Goal: Task Accomplishment & Management: Manage account settings

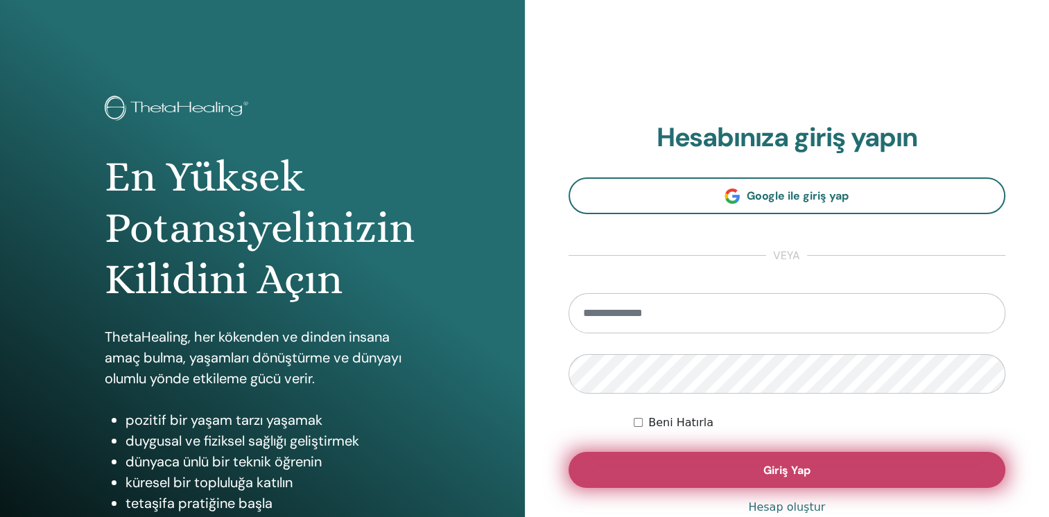
type input "**********"
drag, startPoint x: 677, startPoint y: 476, endPoint x: 647, endPoint y: 476, distance: 29.1
click at [677, 476] on button "Giriş Yap" at bounding box center [786, 470] width 437 height 36
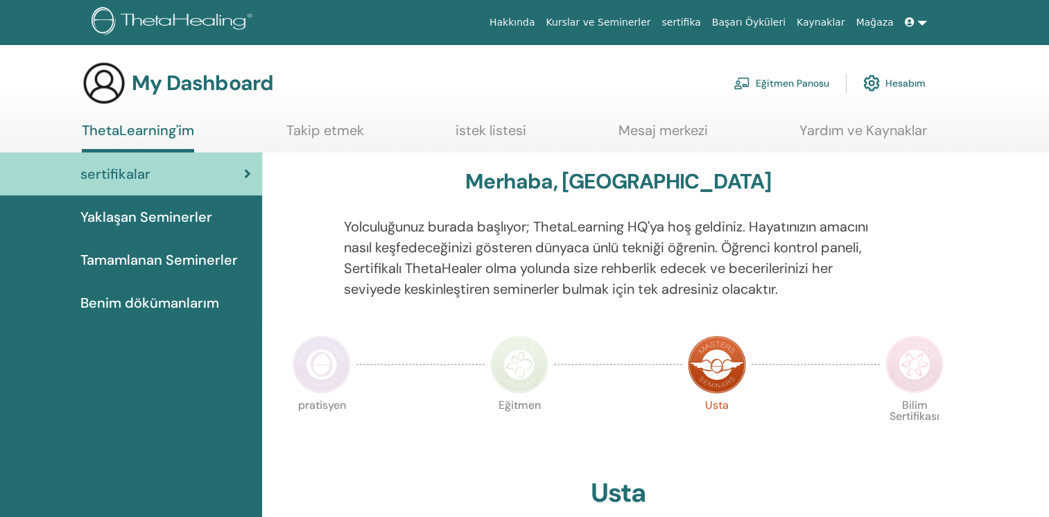
click at [777, 74] on link "Eğitmen Panosu" at bounding box center [781, 83] width 96 height 31
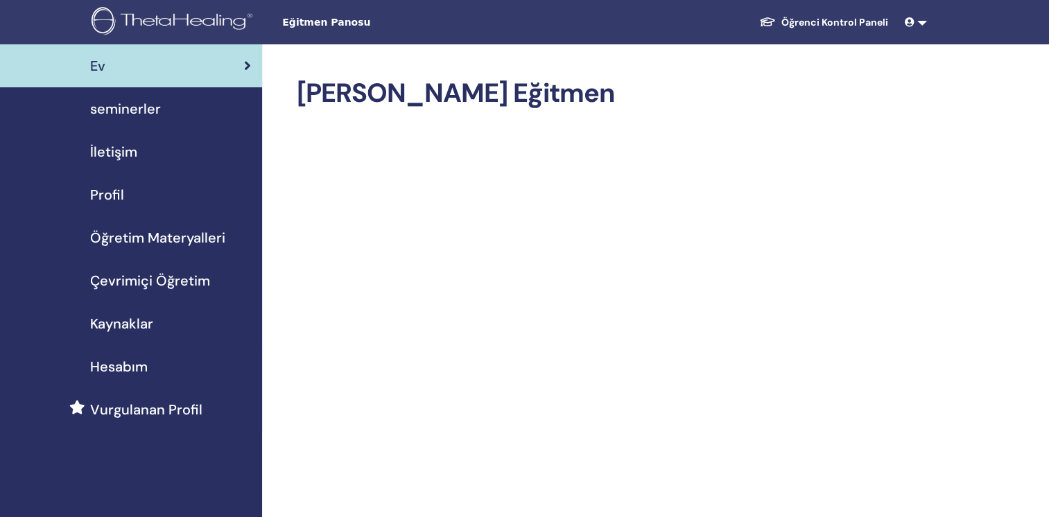
click at [139, 112] on span "seminerler" at bounding box center [125, 108] width 71 height 21
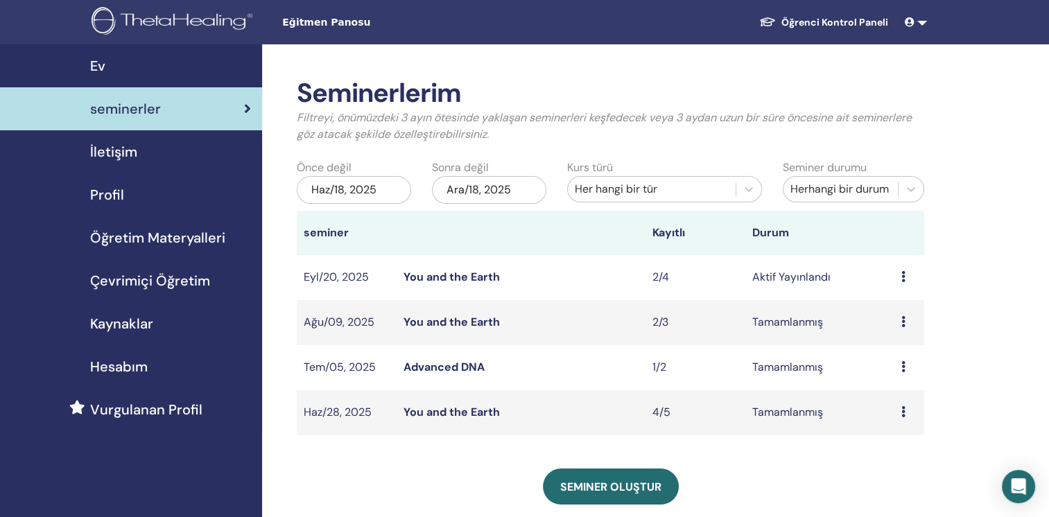
click at [476, 276] on link "You and the Earth" at bounding box center [451, 277] width 96 height 15
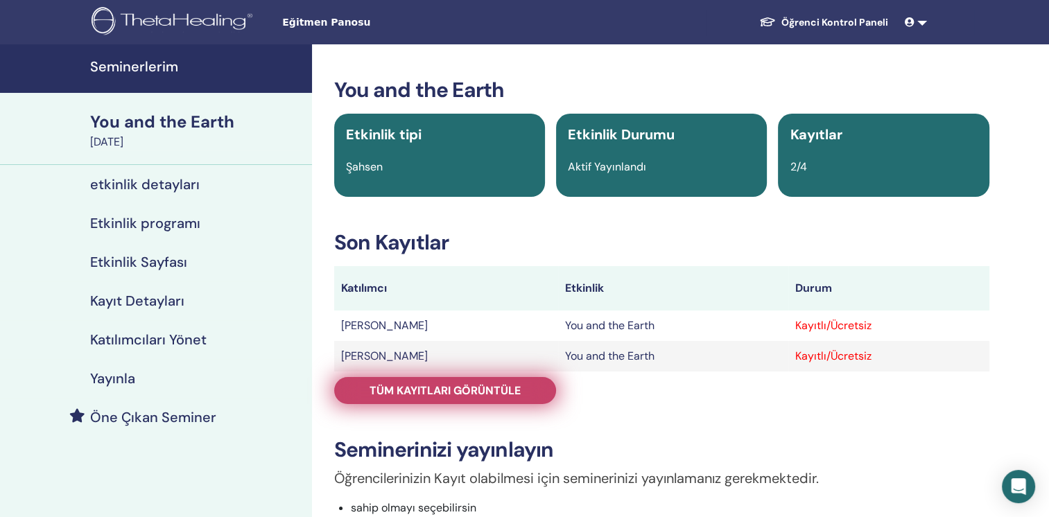
click at [485, 398] on link "Tüm kayıtları görüntüle" at bounding box center [445, 390] width 222 height 27
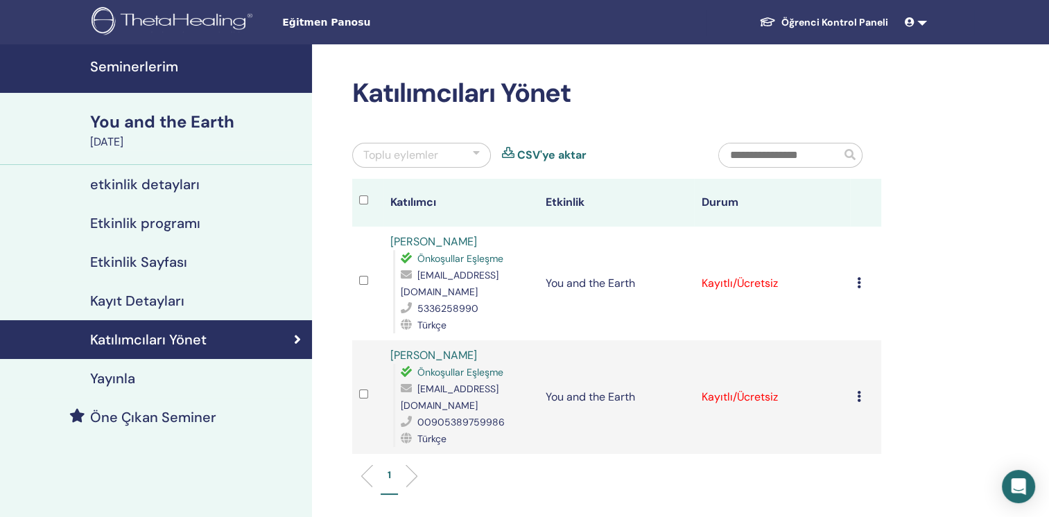
click at [857, 277] on icon at bounding box center [859, 282] width 4 height 11
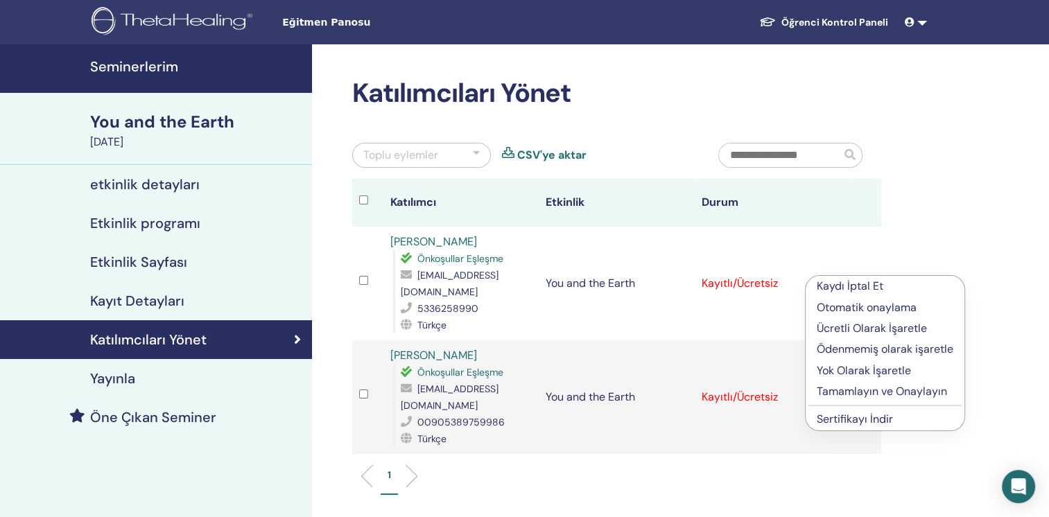
click at [855, 393] on p "Tamamlayın ve Onaylayın" at bounding box center [885, 391] width 137 height 17
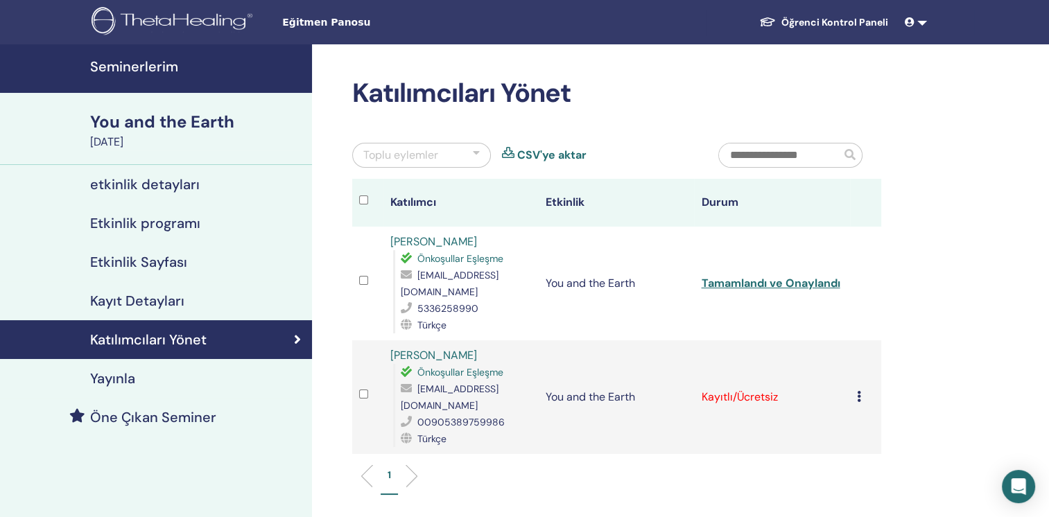
click at [860, 391] on icon at bounding box center [859, 396] width 4 height 11
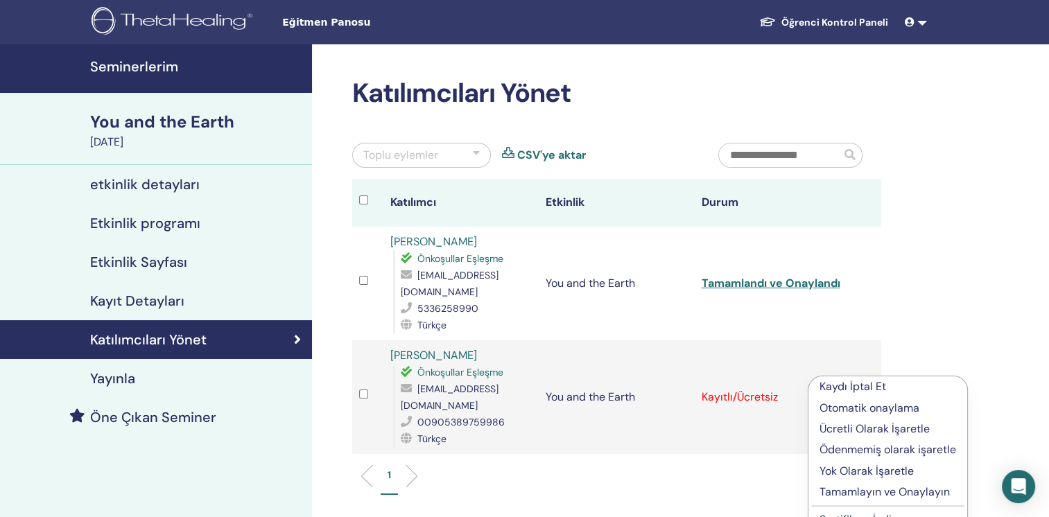
click at [876, 496] on p "Tamamlayın ve Onaylayın" at bounding box center [887, 492] width 137 height 17
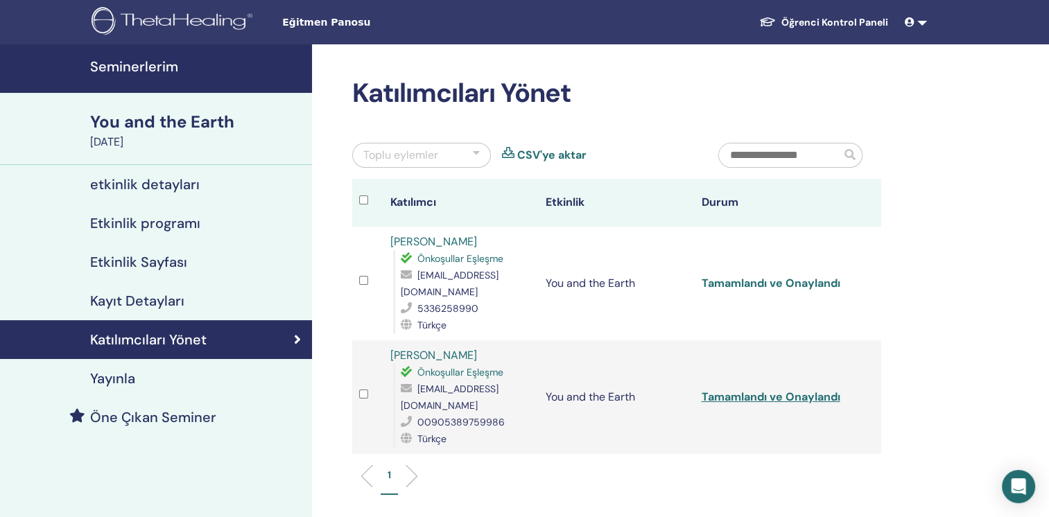
click at [748, 276] on link "Tamamlandı ve Onaylandı" at bounding box center [770, 283] width 139 height 15
click at [785, 390] on link "Tamamlandı ve Onaylandı" at bounding box center [770, 397] width 139 height 15
